Goal: Transaction & Acquisition: Obtain resource

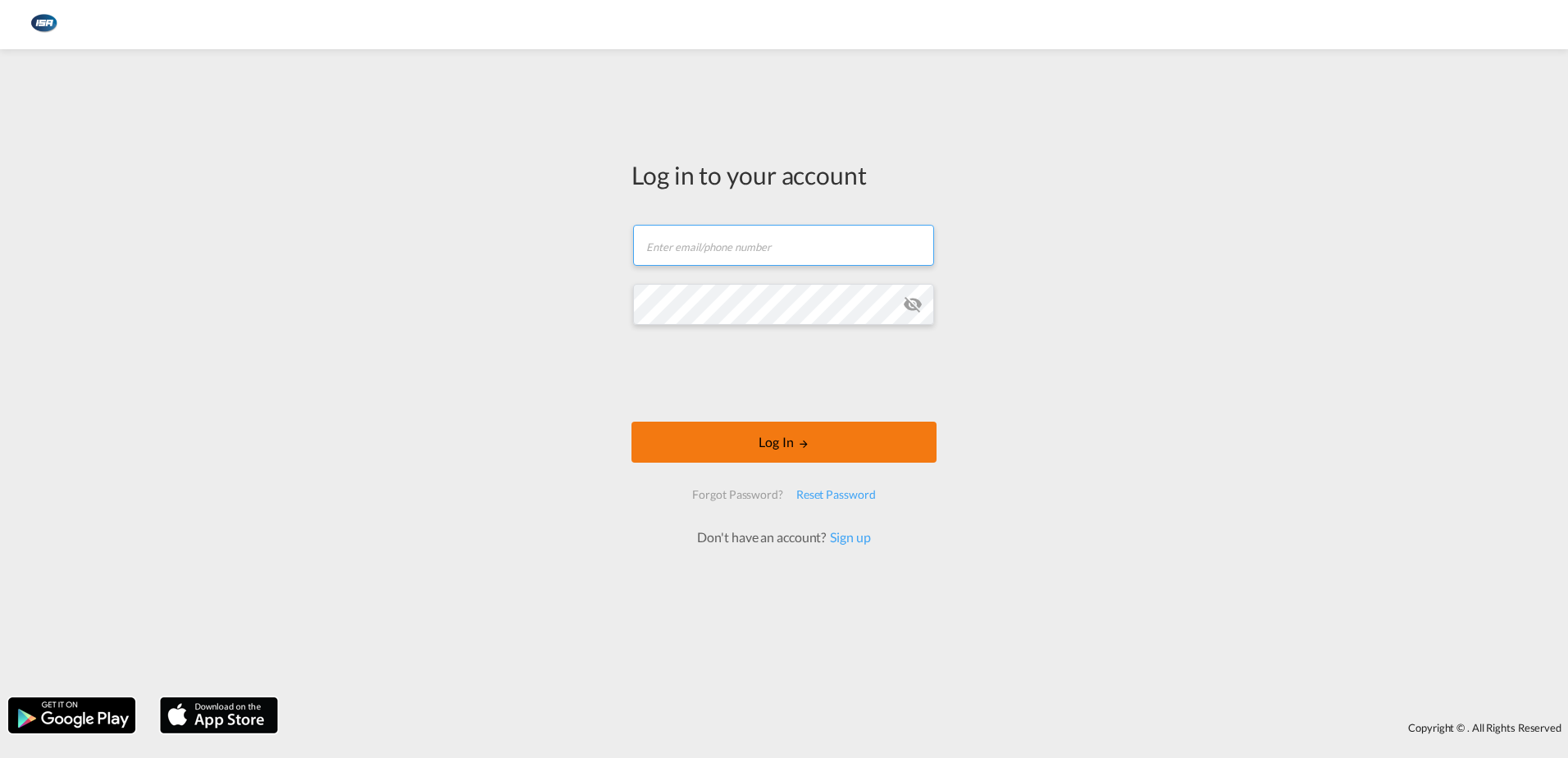
type input "[EMAIL_ADDRESS][DOMAIN_NAME]"
click at [719, 423] on button "Log In" at bounding box center [784, 442] width 305 height 41
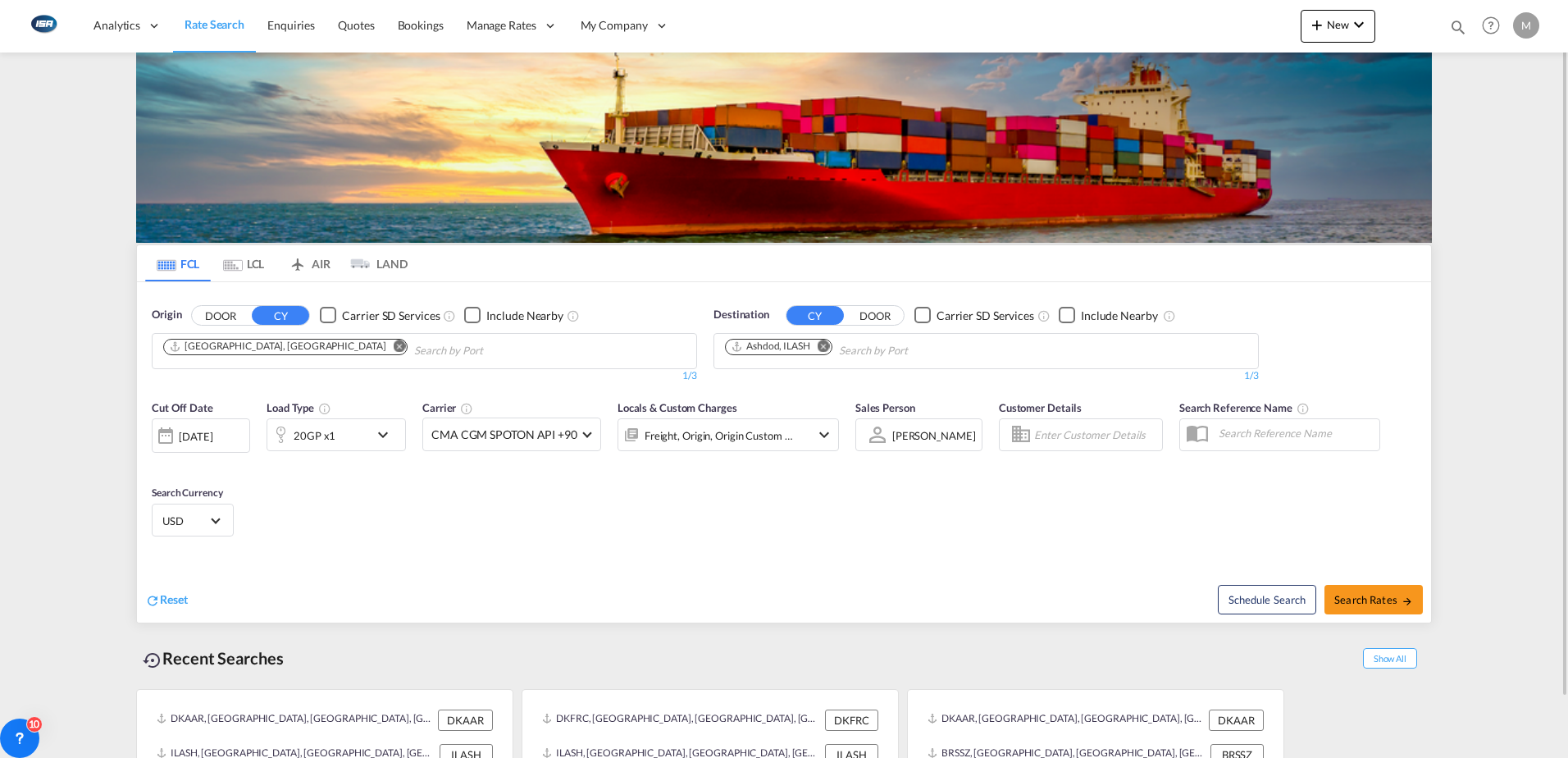
click at [825, 348] on md-icon "Remove" at bounding box center [824, 346] width 12 height 12
type input "ushou"
click at [803, 381] on div "[GEOGRAPHIC_DATA], [GEOGRAPHIC_DATA] [GEOGRAPHIC_DATA] USHOU" at bounding box center [852, 394] width 312 height 59
click at [309, 442] on div "20GP x1" at bounding box center [314, 436] width 42 height 23
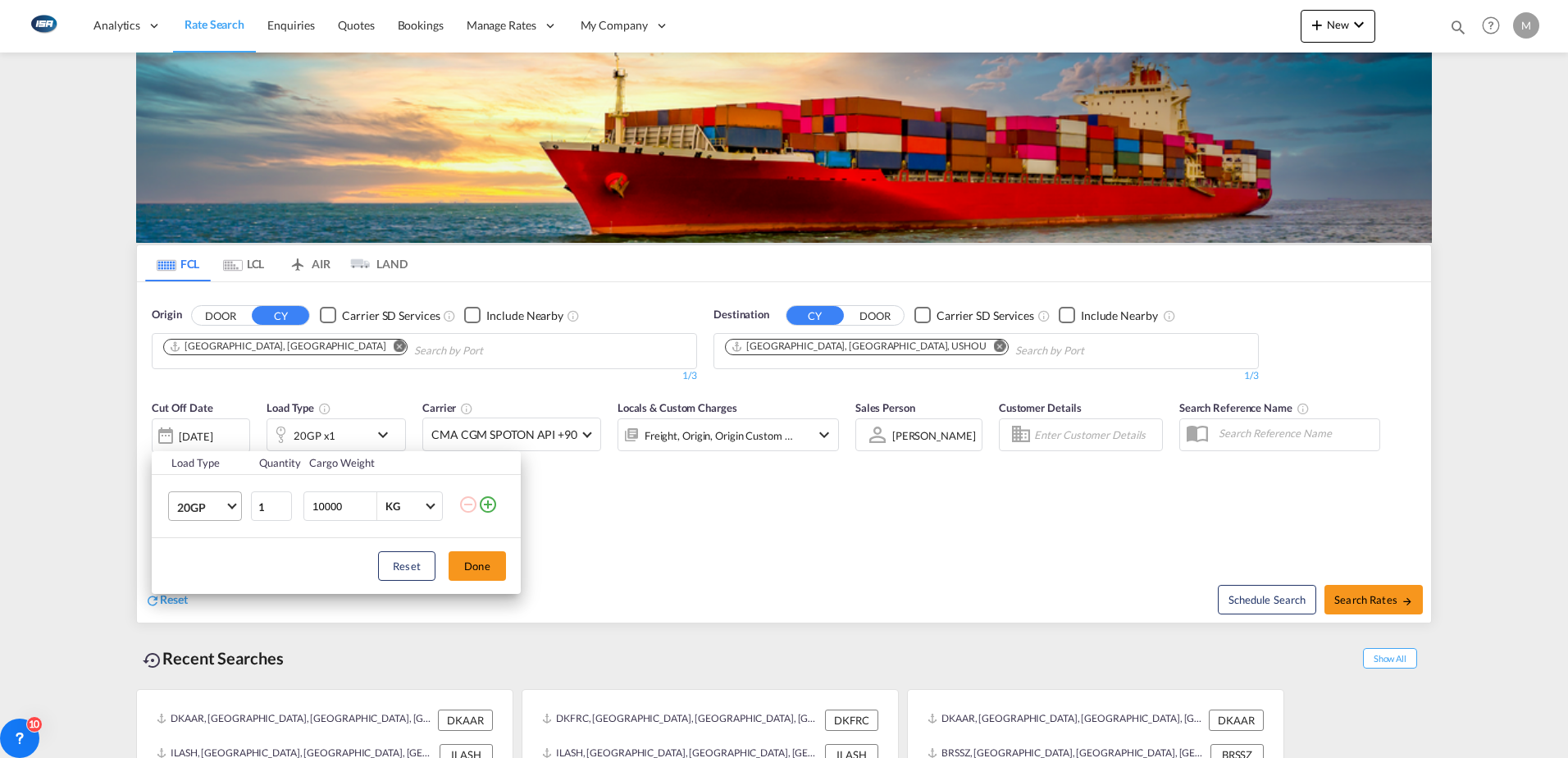
click at [214, 498] on md-select-value "20GP" at bounding box center [209, 506] width 66 height 28
click at [190, 591] on div "40HC" at bounding box center [192, 586] width 30 height 16
click at [255, 502] on tr "40HC 1 10000 KG KG" at bounding box center [336, 507] width 369 height 63
type input "19000"
click at [466, 570] on button "Done" at bounding box center [477, 567] width 57 height 29
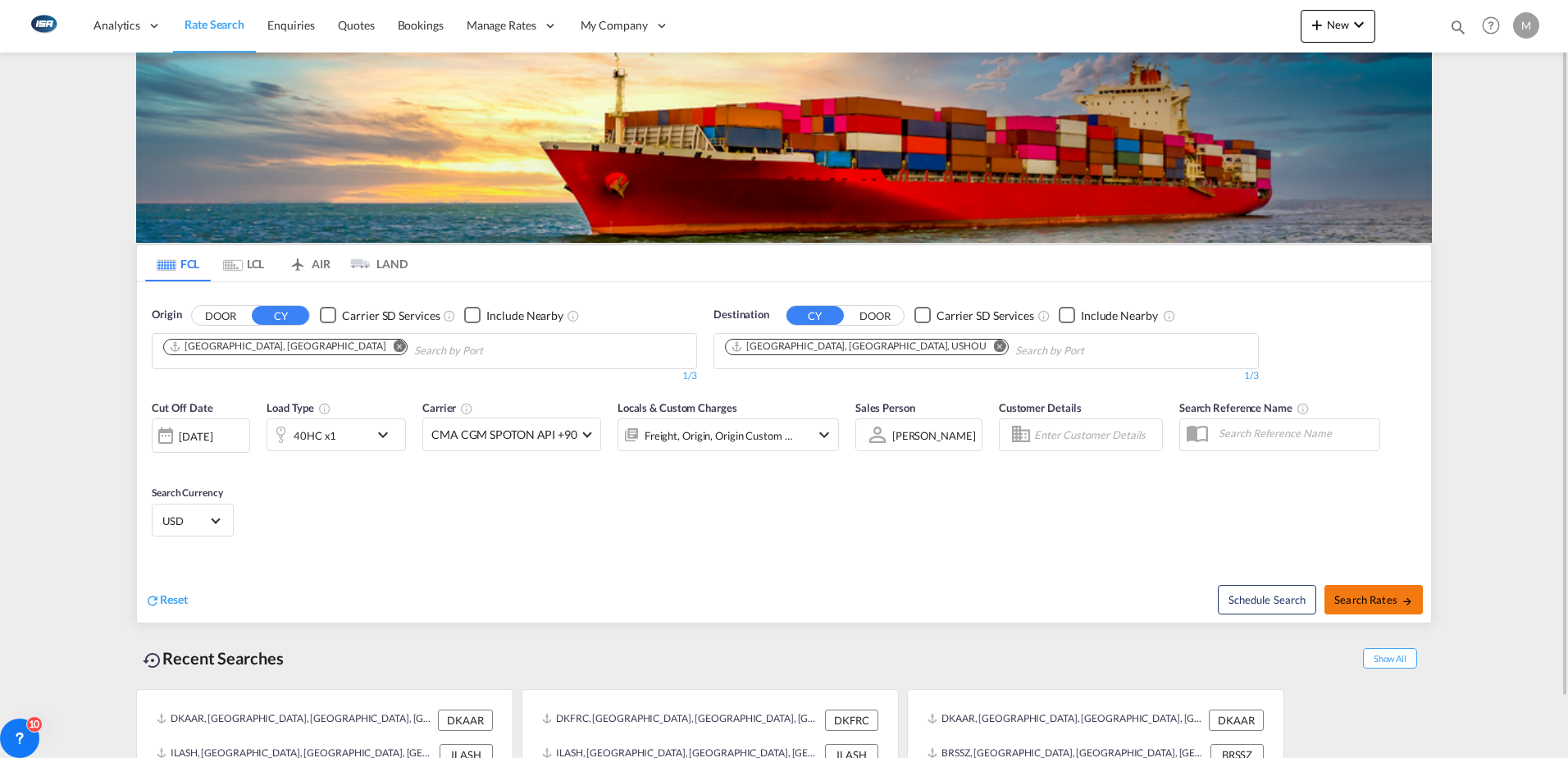
click at [1413, 595] on button "Search Rates" at bounding box center [1374, 600] width 99 height 29
type input "DKAAR to USHOU / [DATE]"
